Goal: Navigation & Orientation: Find specific page/section

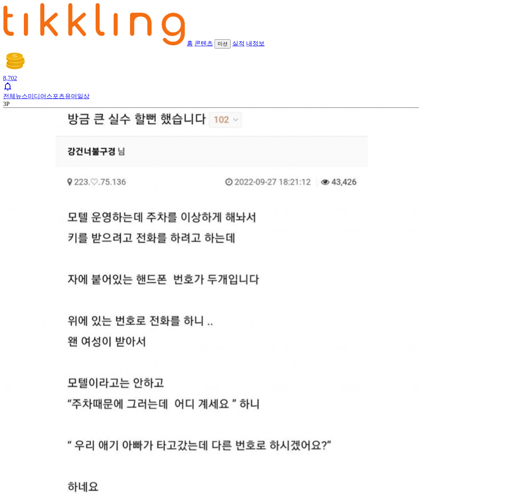
click at [124, 108] on img at bounding box center [211, 368] width 416 height 520
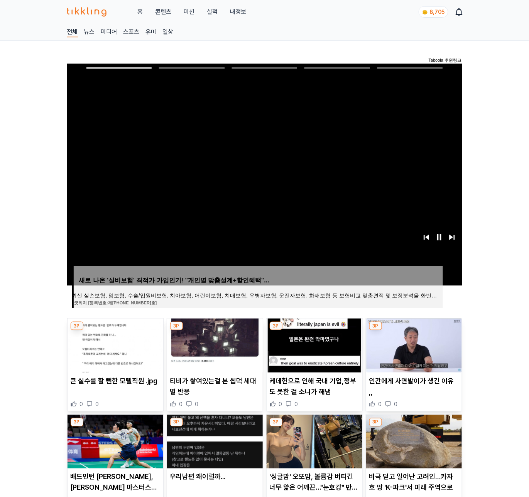
click at [230, 345] on img at bounding box center [215, 346] width 96 height 54
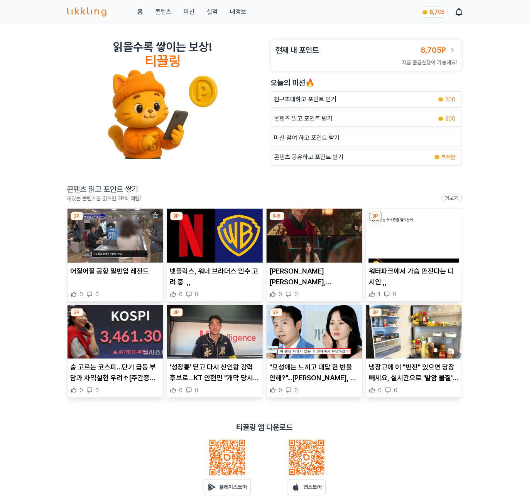
click at [107, 244] on img at bounding box center [115, 236] width 96 height 54
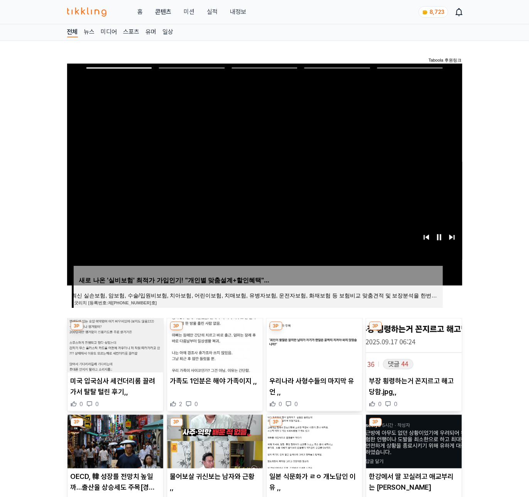
click at [208, 12] on link "실적" at bounding box center [212, 11] width 11 height 9
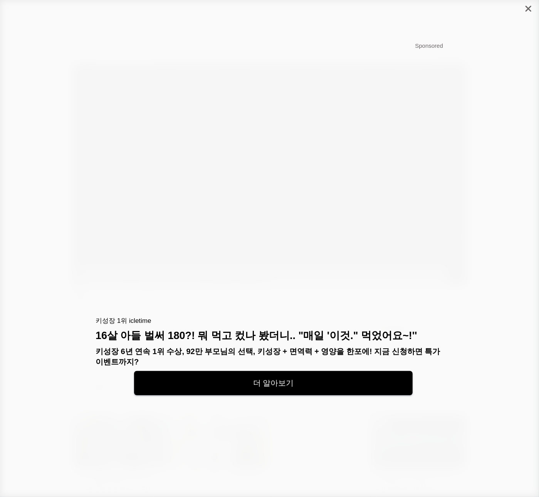
click at [528, 8] on icon "close" at bounding box center [529, 9] width 6 height 6
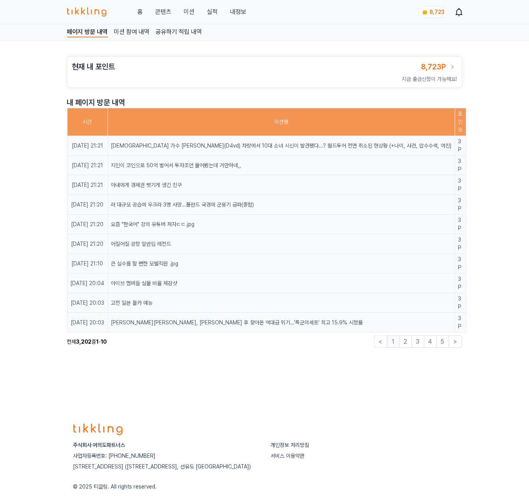
click at [192, 11] on button "미션" at bounding box center [189, 11] width 11 height 9
click at [165, 10] on link "콘텐츠" at bounding box center [163, 11] width 16 height 9
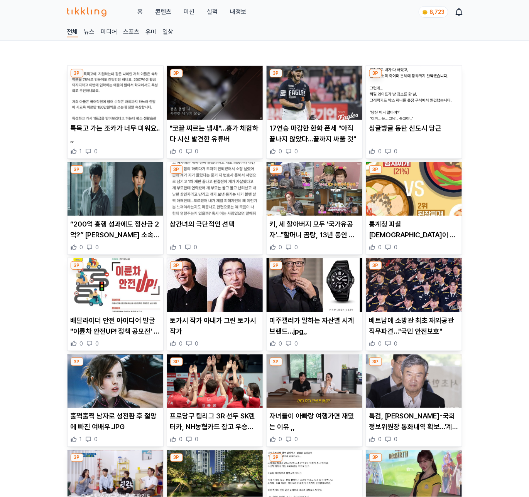
click at [116, 111] on img at bounding box center [115, 93] width 96 height 54
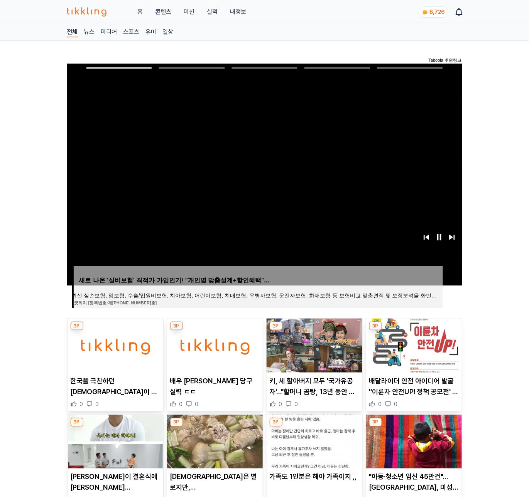
click at [207, 342] on img at bounding box center [215, 346] width 96 height 54
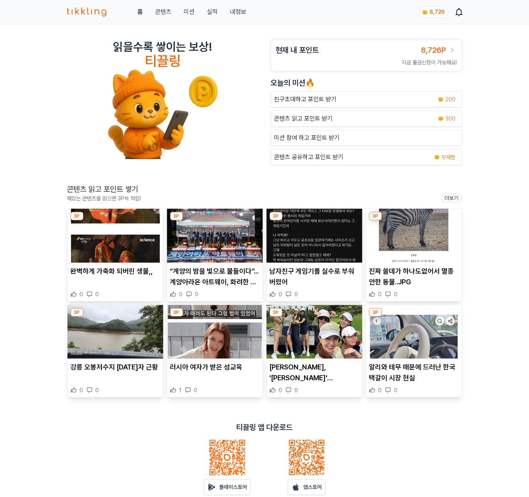
click at [108, 238] on img at bounding box center [115, 236] width 96 height 54
click at [239, 241] on img at bounding box center [215, 236] width 96 height 54
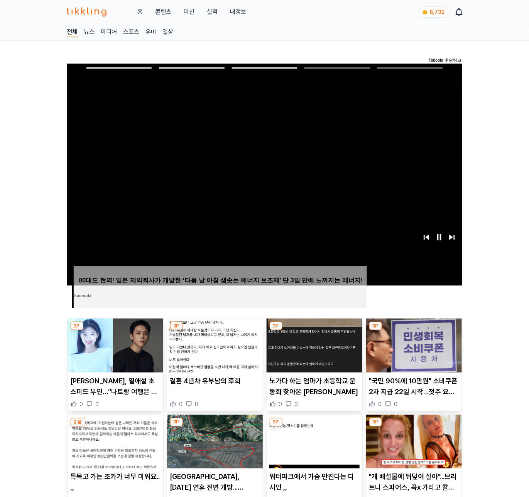
click at [239, 13] on link "내정보" at bounding box center [238, 11] width 16 height 9
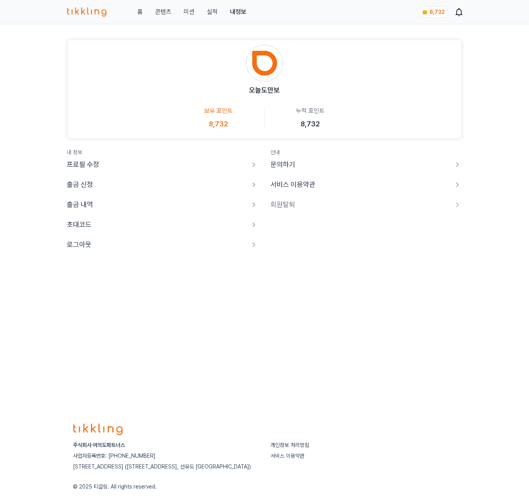
click at [79, 246] on p "로그아웃" at bounding box center [79, 244] width 25 height 11
